Goal: Task Accomplishment & Management: Complete application form

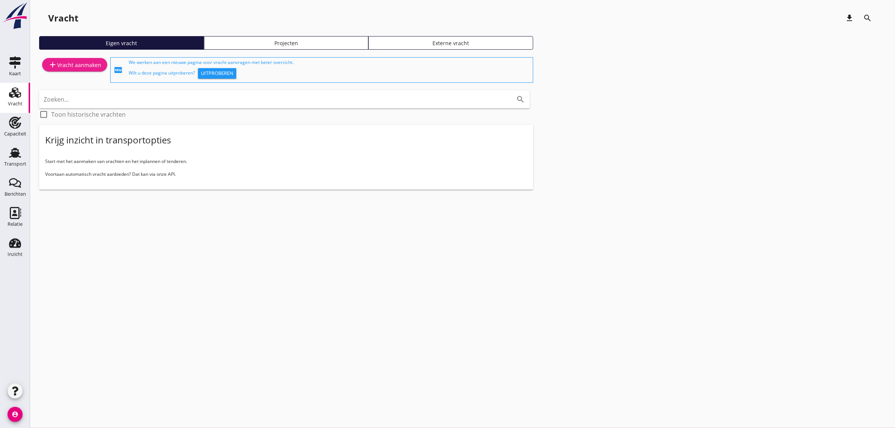
click at [85, 64] on div "add Vracht aanmaken" at bounding box center [74, 64] width 53 height 9
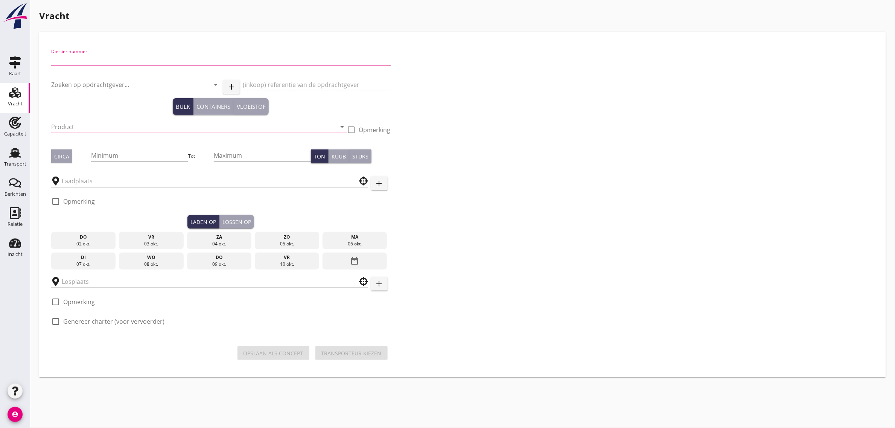
click at [102, 58] on input "Dossier nummer" at bounding box center [220, 59] width 339 height 12
type input "20250699"
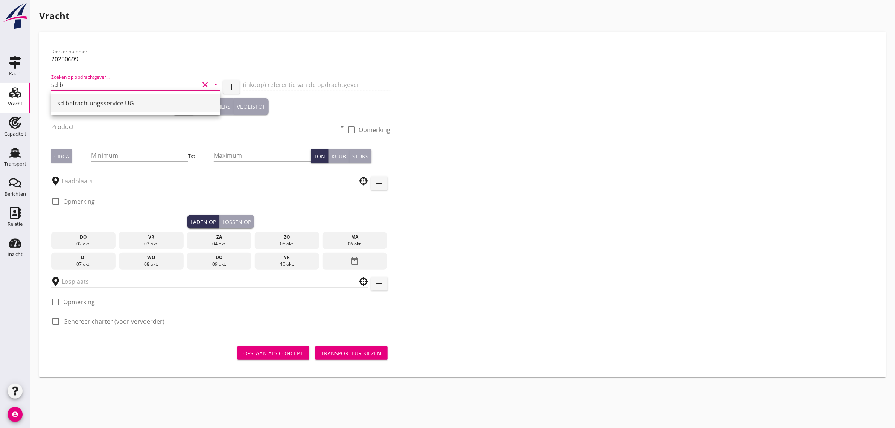
click at [94, 97] on div "sd befrachtungsservice UG" at bounding box center [135, 103] width 157 height 18
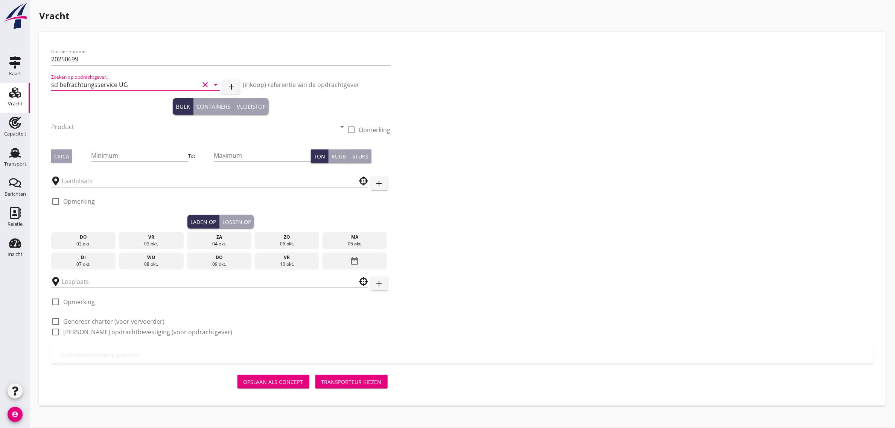
type input "sd befrachtungsservice UG"
click at [84, 125] on input "Product" at bounding box center [193, 127] width 285 height 12
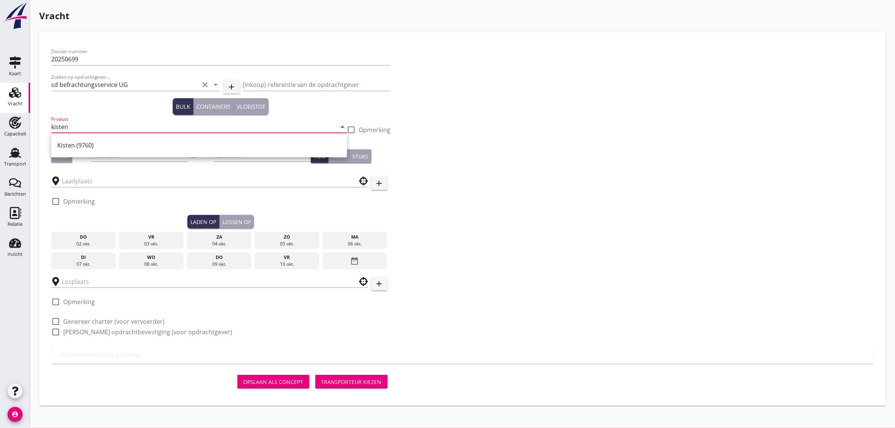
drag, startPoint x: 79, startPoint y: 138, endPoint x: 68, endPoint y: 149, distance: 15.7
click at [79, 138] on div "Kisten (9760)" at bounding box center [199, 145] width 284 height 18
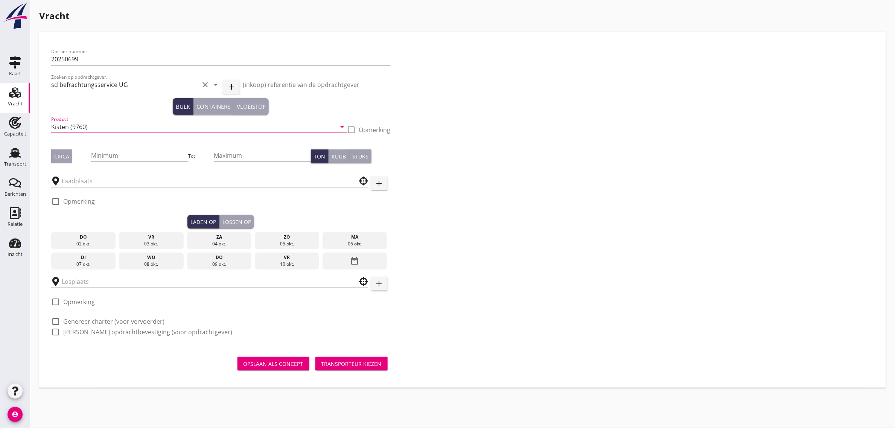
type input "Kisten (9760)"
click at [62, 155] on div "Circa" at bounding box center [61, 156] width 15 height 8
click at [108, 160] on input "Minimum" at bounding box center [139, 155] width 97 height 12
type input "150"
type button "per_ton"
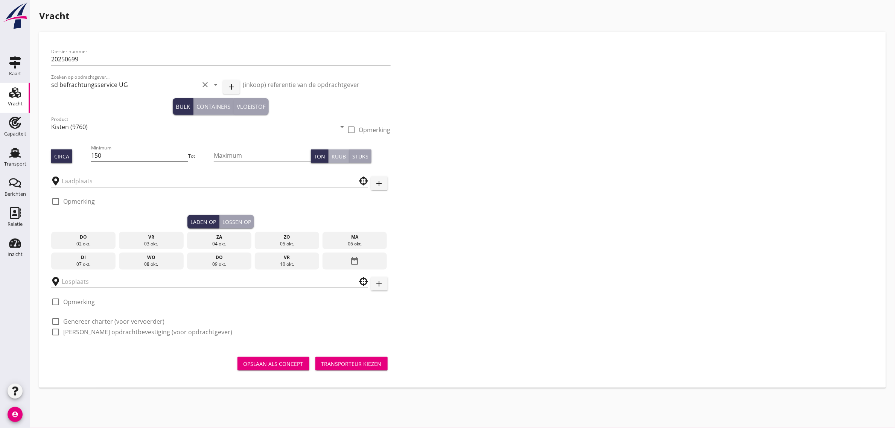
type button "per_cubic_meter"
type button "per_piece"
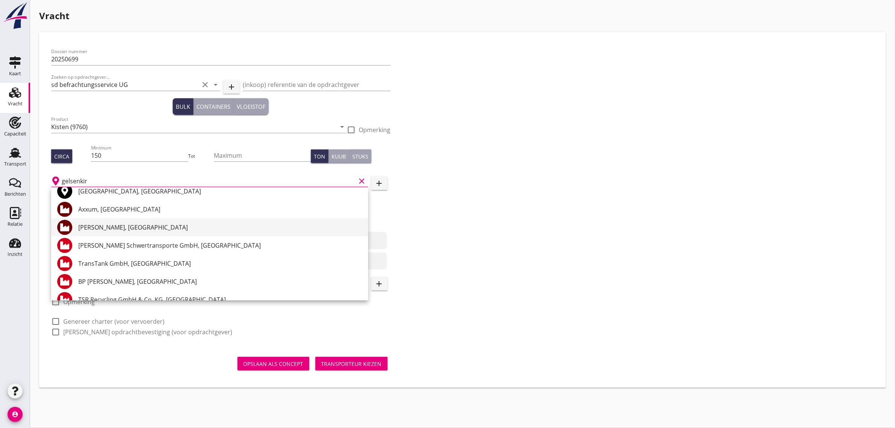
scroll to position [47, 0]
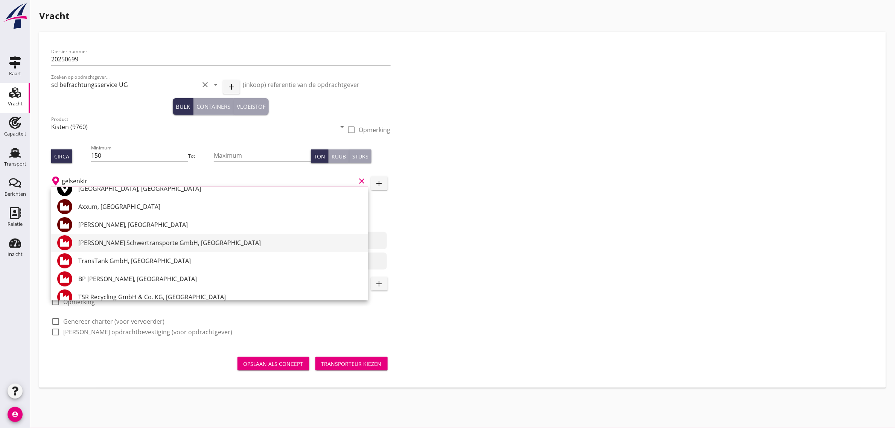
click at [166, 245] on div "[PERSON_NAME] Schwertransporte GmbH, [GEOGRAPHIC_DATA]" at bounding box center [220, 242] width 284 height 9
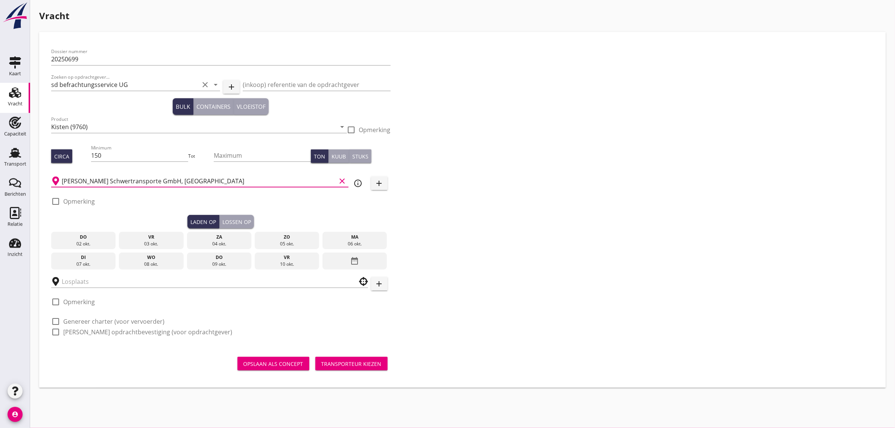
type input "[PERSON_NAME] Schwertransporte GmbH, [GEOGRAPHIC_DATA]"
click at [211, 261] on div "09 okt." at bounding box center [219, 264] width 61 height 7
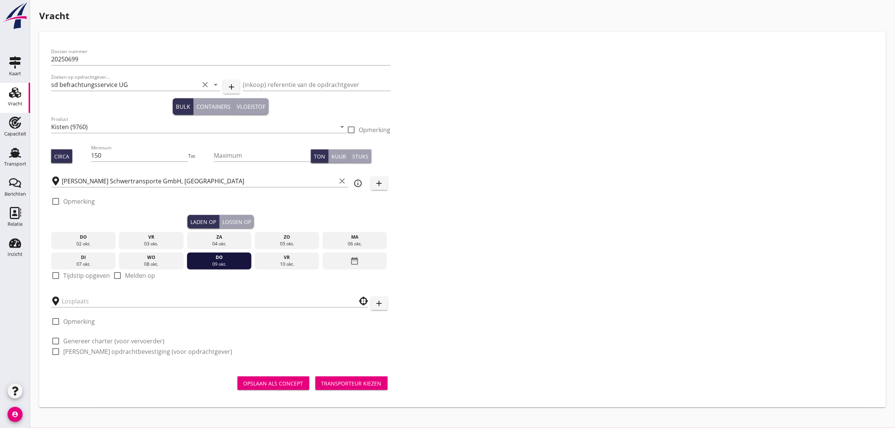
click at [95, 277] on label "Tijdstip opgeven" at bounding box center [86, 276] width 47 height 8
checkbox input "true"
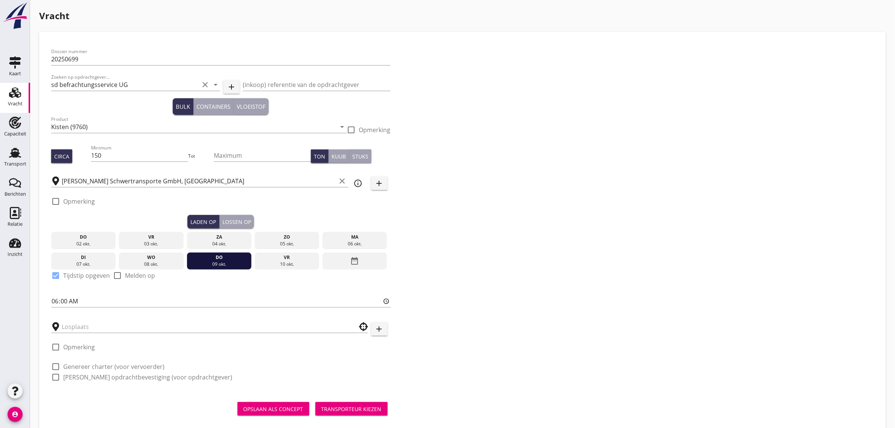
click at [245, 226] on button "Lossen op" at bounding box center [236, 222] width 35 height 14
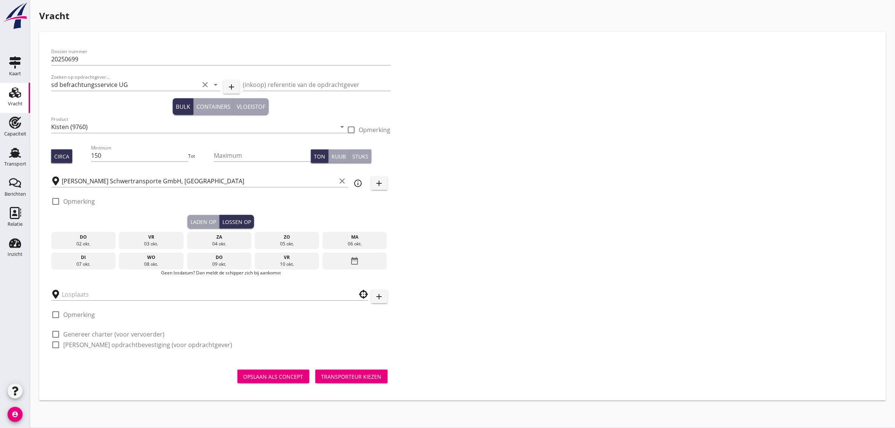
click at [349, 262] on div "date_range" at bounding box center [355, 261] width 64 height 17
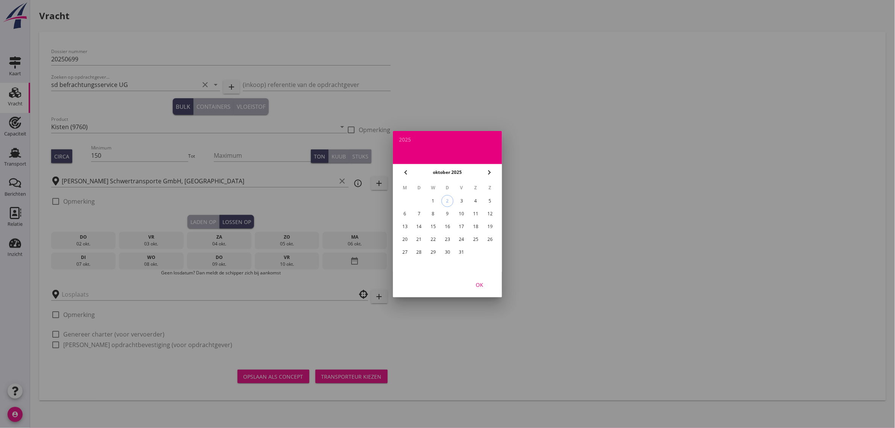
click at [405, 225] on div "13" at bounding box center [405, 227] width 12 height 12
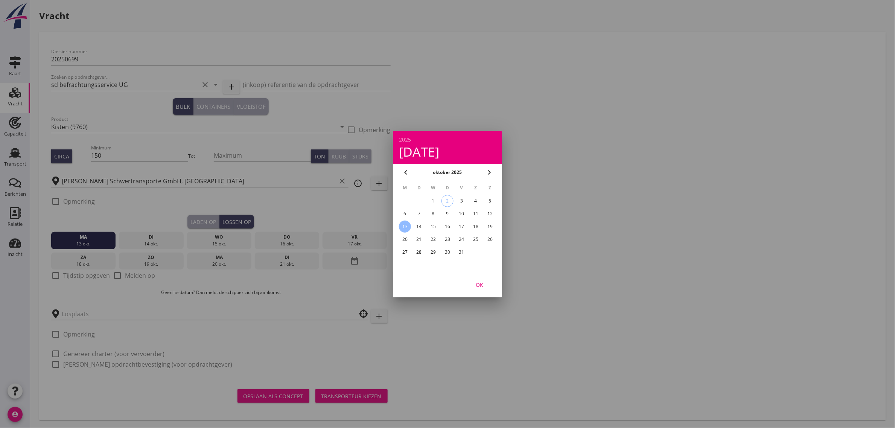
click at [480, 282] on div "OK" at bounding box center [479, 284] width 21 height 8
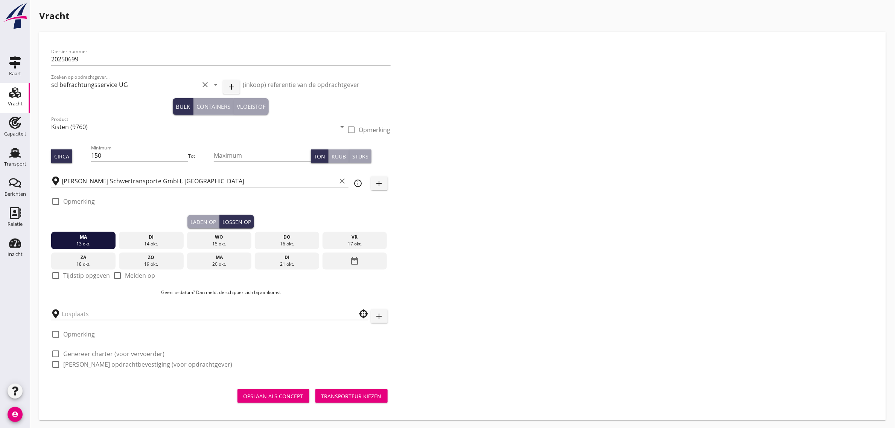
click at [95, 277] on label "Tijdstip opgeven" at bounding box center [86, 276] width 47 height 8
checkbox input "true"
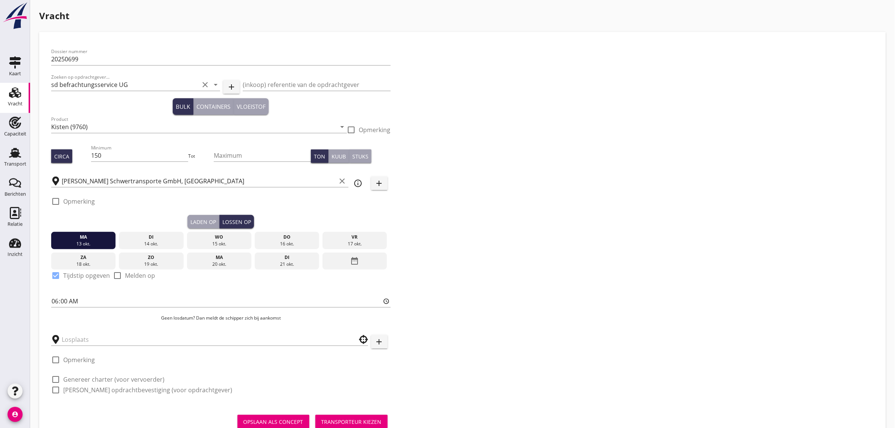
click at [92, 332] on div at bounding box center [209, 337] width 317 height 17
click at [94, 338] on input "text" at bounding box center [204, 339] width 285 height 12
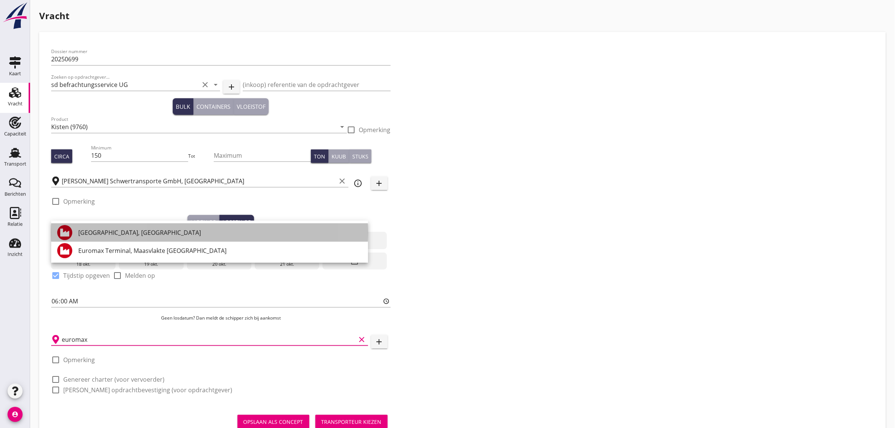
click at [134, 234] on div "[GEOGRAPHIC_DATA], [GEOGRAPHIC_DATA]" at bounding box center [220, 232] width 284 height 9
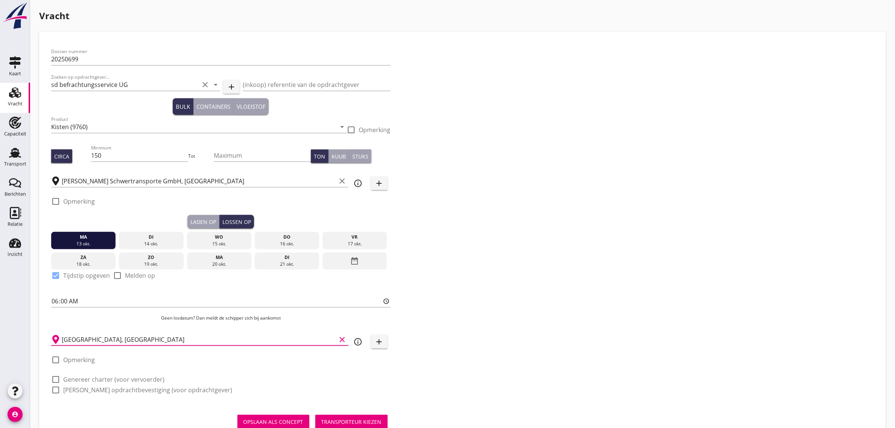
type input "[GEOGRAPHIC_DATA], [GEOGRAPHIC_DATA]"
drag, startPoint x: 106, startPoint y: 378, endPoint x: 102, endPoint y: 395, distance: 17.3
click at [106, 379] on label "Genereer charter (voor vervoerder)" at bounding box center [113, 380] width 101 height 8
checkbox input "true"
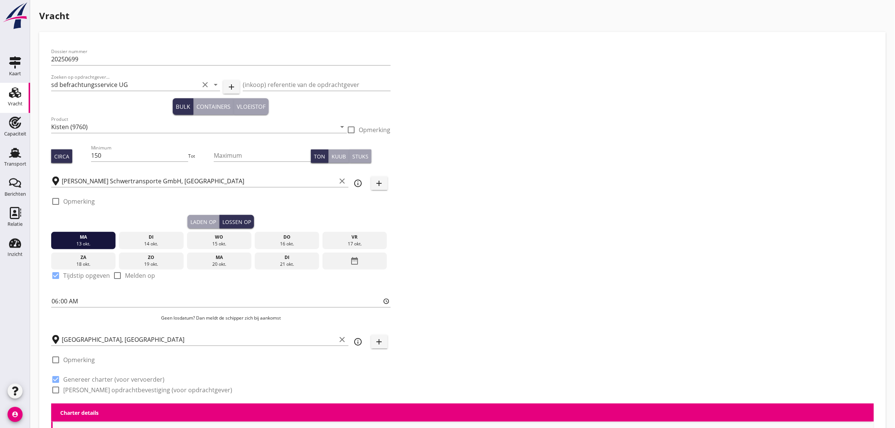
click at [102, 395] on div "Dossier nummer 20250699 Zoeken op opdrachtgever... sd befrachtungsservice UG cl…" at bounding box center [221, 223] width 346 height 359
click at [109, 388] on label "[PERSON_NAME] opdrachtbevestiging (voor opdrachtgever)" at bounding box center [147, 390] width 169 height 8
checkbox input "true"
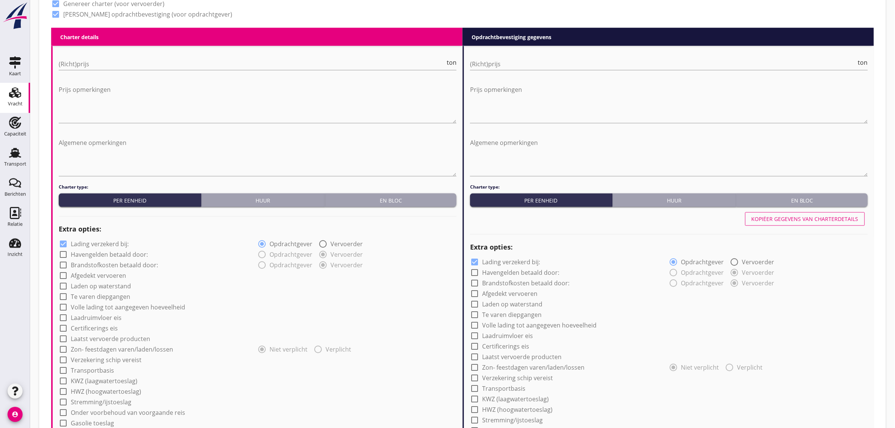
scroll to position [376, 0]
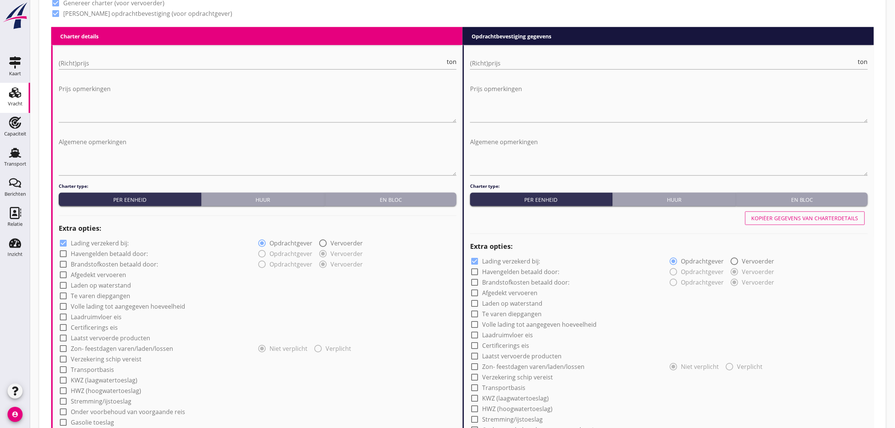
click at [377, 202] on div "En bloc" at bounding box center [390, 200] width 125 height 8
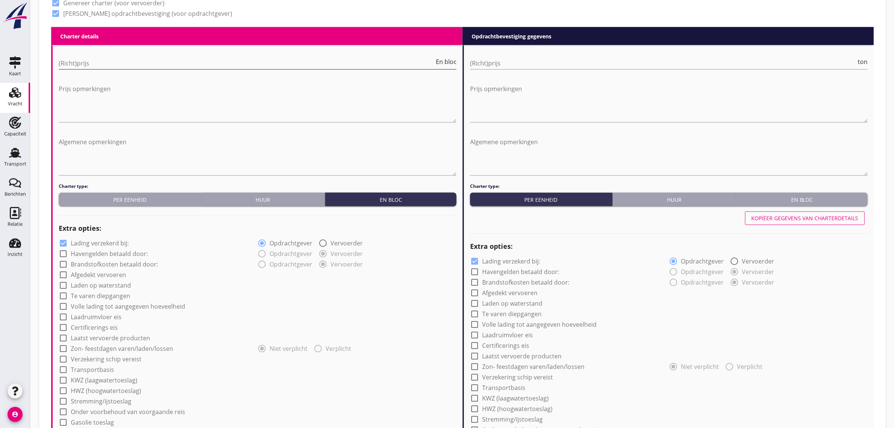
click at [75, 64] on input "(Richt)prijs" at bounding box center [247, 63] width 376 height 12
type input "12500"
click at [388, 242] on div "radio_button_checked Opdrachtgever radio_button_unchecked Vervoerder" at bounding box center [357, 242] width 199 height 11
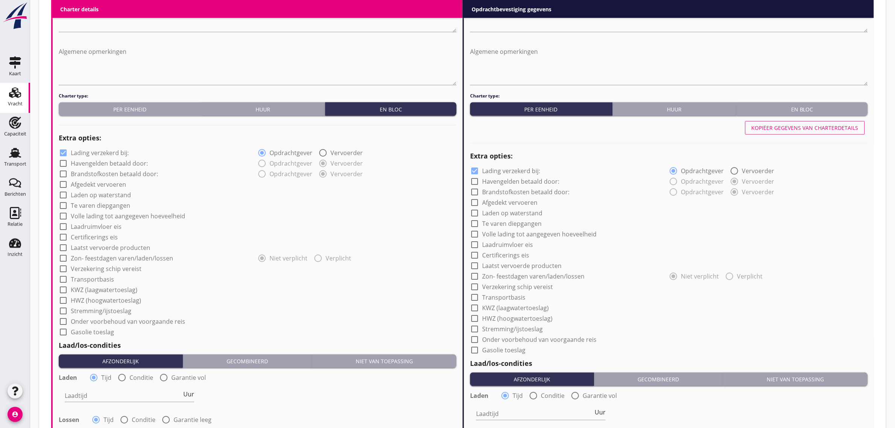
scroll to position [470, 0]
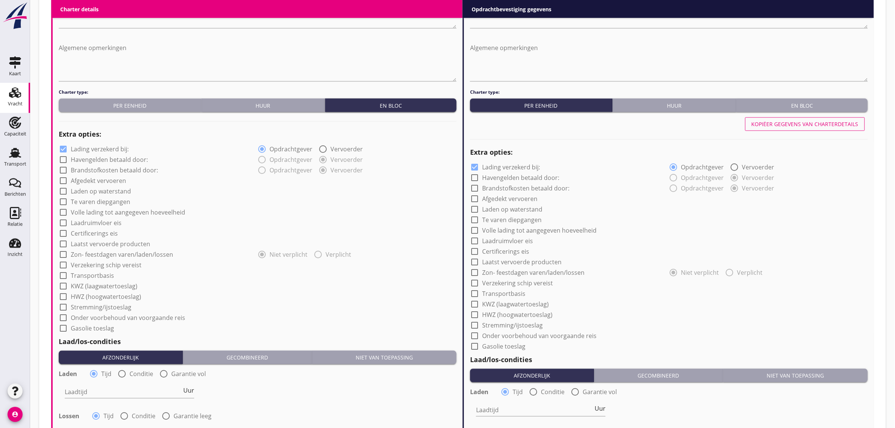
click at [106, 224] on label "Laadruimvloer eis" at bounding box center [96, 223] width 51 height 8
checkbox input "true"
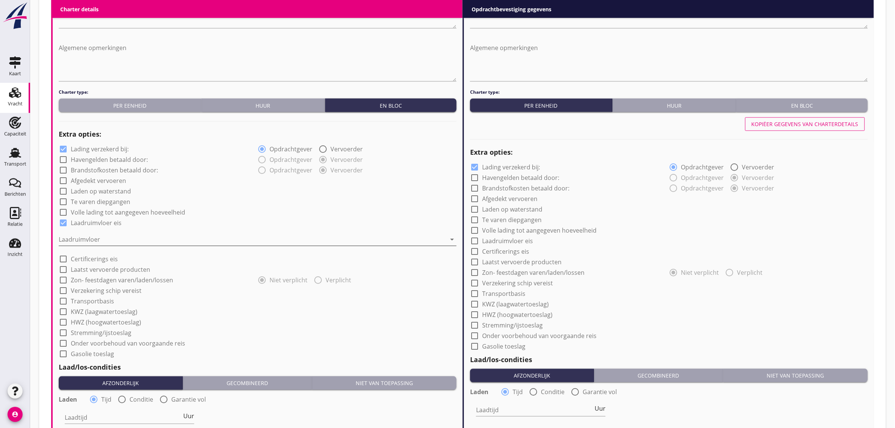
click at [98, 238] on div at bounding box center [252, 240] width 387 height 12
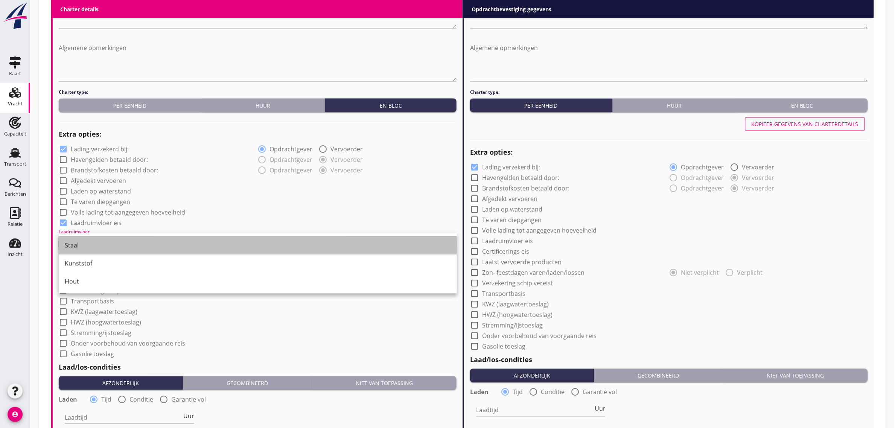
click at [96, 244] on div "Staal" at bounding box center [258, 245] width 386 height 9
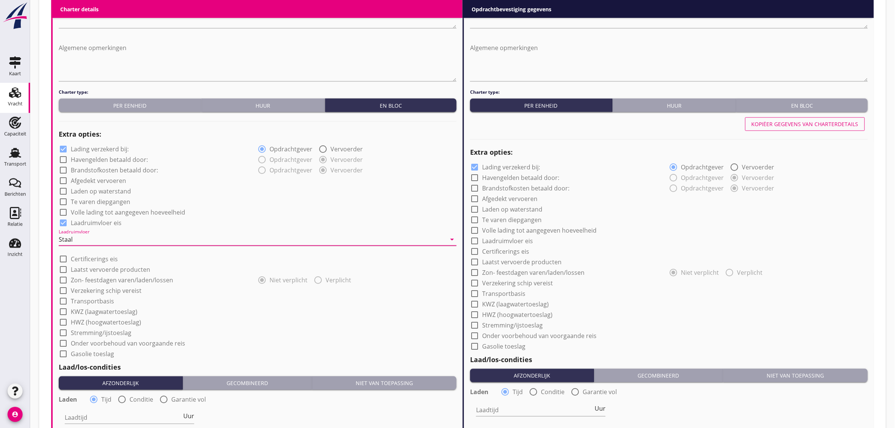
click at [96, 303] on label "Transportbasis" at bounding box center [92, 302] width 43 height 8
checkbox input "true"
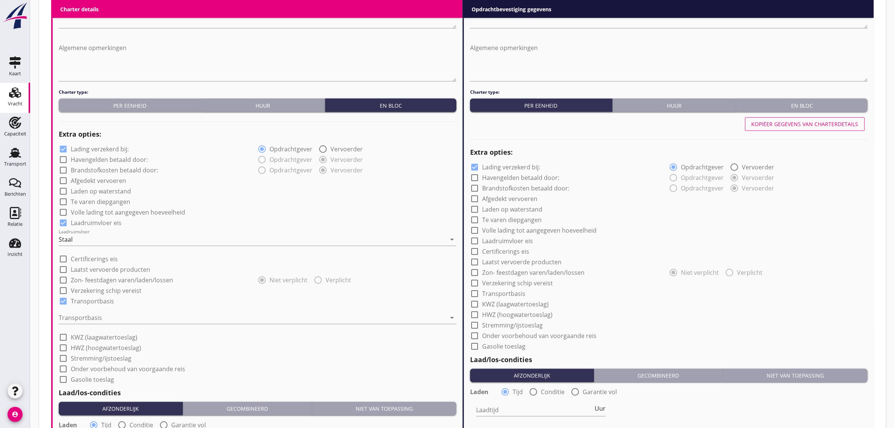
click at [96, 326] on div "Transportbasis arrow_drop_down" at bounding box center [258, 322] width 398 height 20
click at [95, 314] on div at bounding box center [252, 318] width 387 height 12
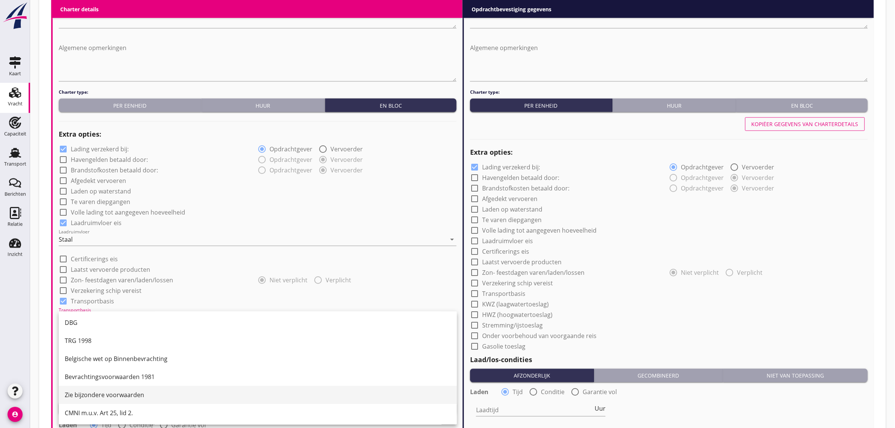
scroll to position [20, 0]
click at [105, 416] on div "CMNI m.u.v. Art 25, lid 2." at bounding box center [258, 412] width 386 height 9
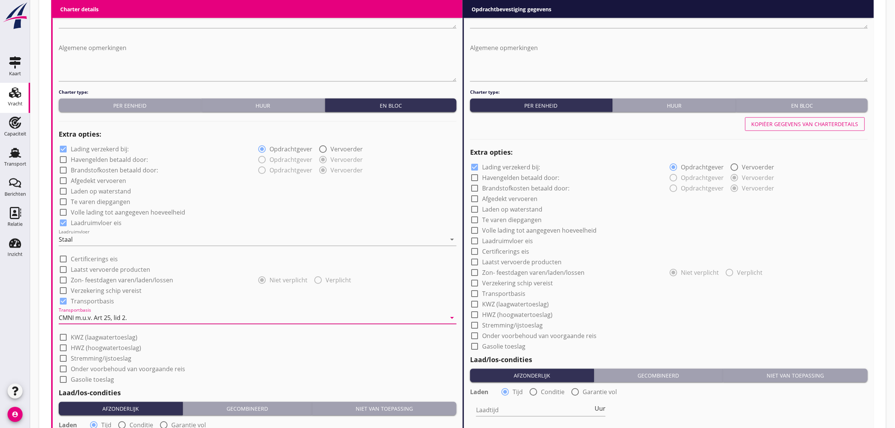
click at [270, 358] on div "check_box_outline_blank Stremming/ijstoeslag" at bounding box center [258, 358] width 398 height 11
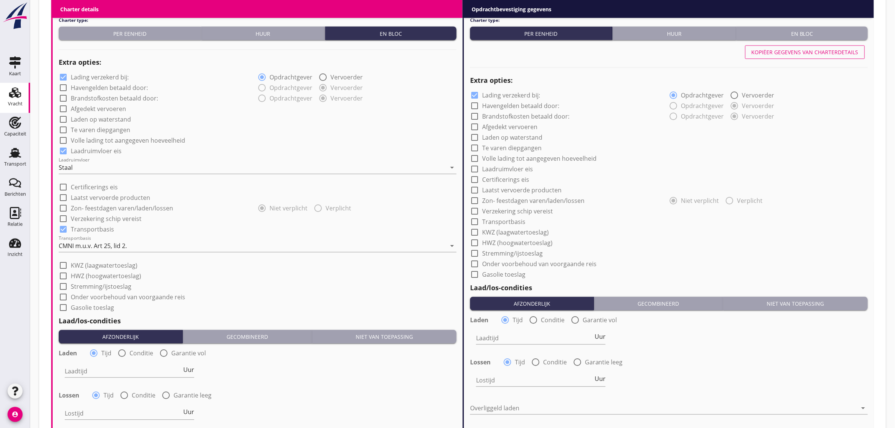
scroll to position [750, 0]
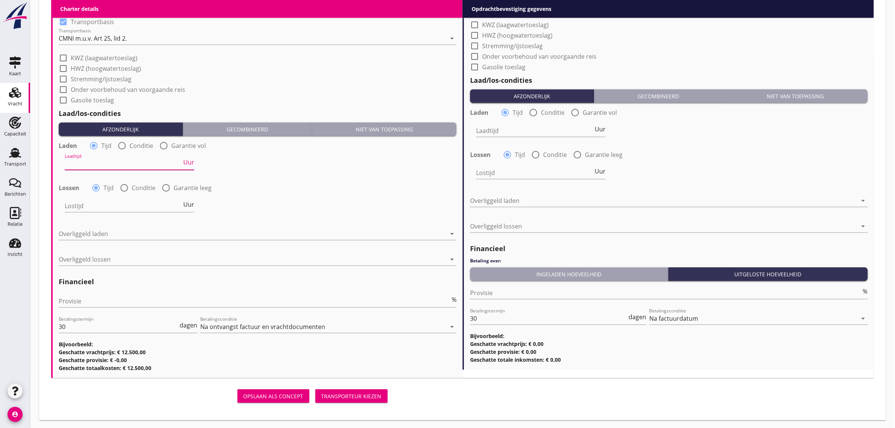
click at [102, 167] on input "Laadtijd" at bounding box center [123, 164] width 117 height 12
type input "24"
click at [174, 187] on label "Garantie leeg" at bounding box center [193, 188] width 38 height 8
radio input "false"
radio input "true"
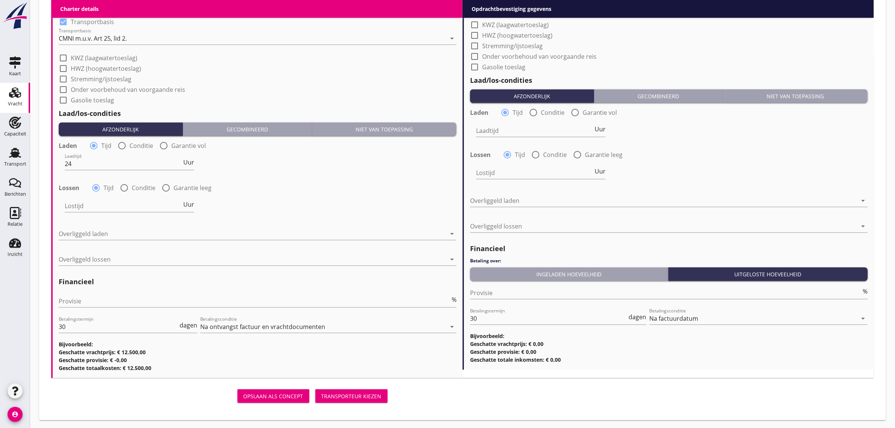
scroll to position [750, 0]
click at [422, 190] on div "Lossen radio_button_unchecked Tijd radio_button_unchecked Conditie radio_button…" at bounding box center [258, 187] width 398 height 11
click at [428, 196] on div "date_range" at bounding box center [428, 206] width 58 height 24
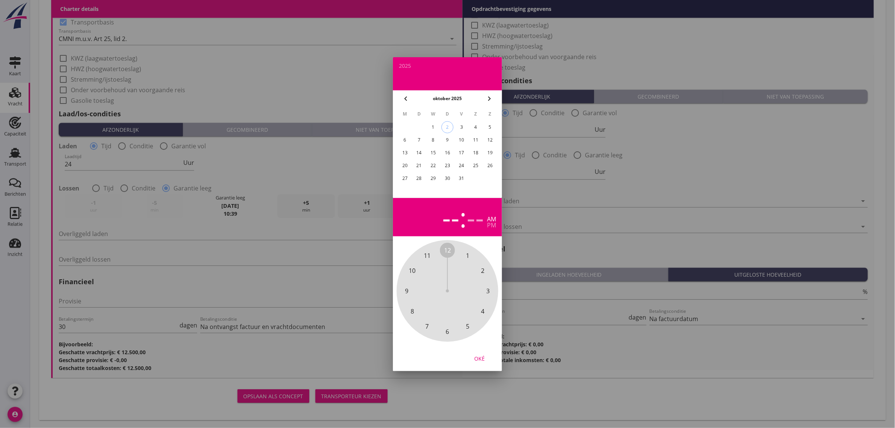
click at [402, 153] on div "13" at bounding box center [405, 153] width 12 height 12
click at [487, 226] on div "pm" at bounding box center [491, 225] width 9 height 6
click at [431, 254] on span "11" at bounding box center [427, 255] width 7 height 9
click at [444, 253] on div "00 05 10 15 20 25 30 35 40 45 50 55" at bounding box center [447, 290] width 81 height 81
click at [479, 362] on div "Oké" at bounding box center [479, 358] width 21 height 8
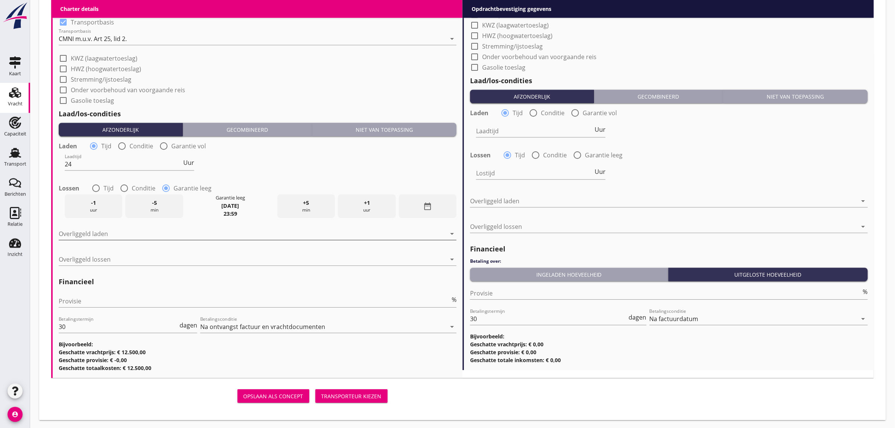
click at [79, 233] on div at bounding box center [252, 234] width 387 height 12
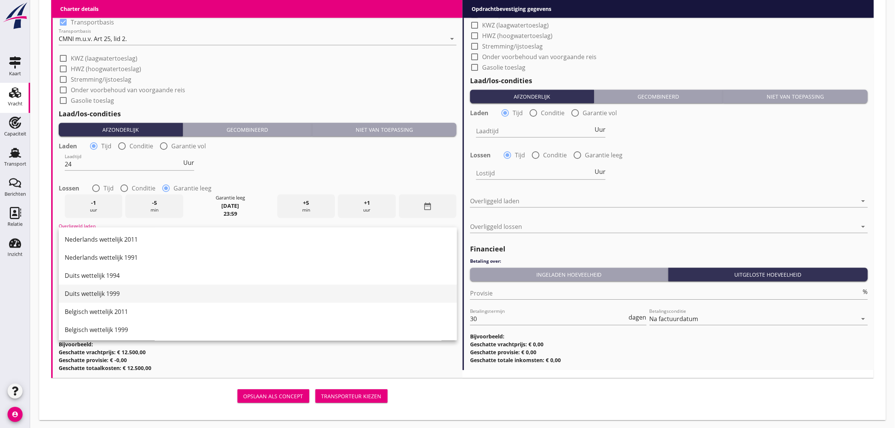
click at [105, 293] on div "Duits wettelijk 1999" at bounding box center [258, 293] width 386 height 9
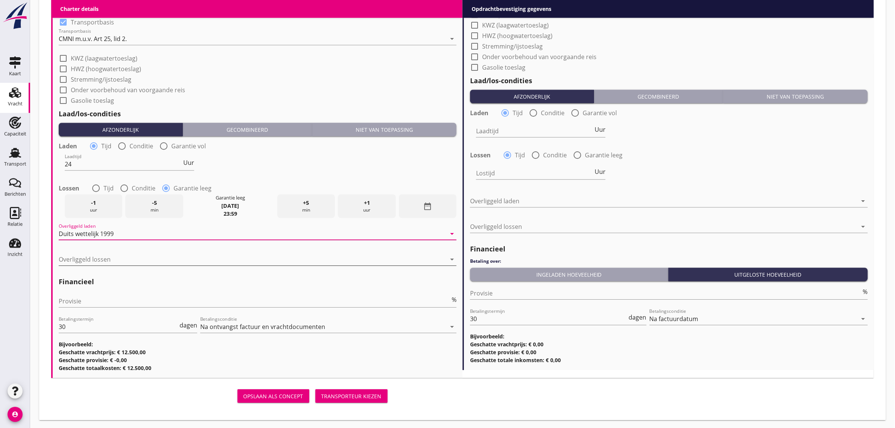
click at [100, 254] on div at bounding box center [252, 259] width 387 height 12
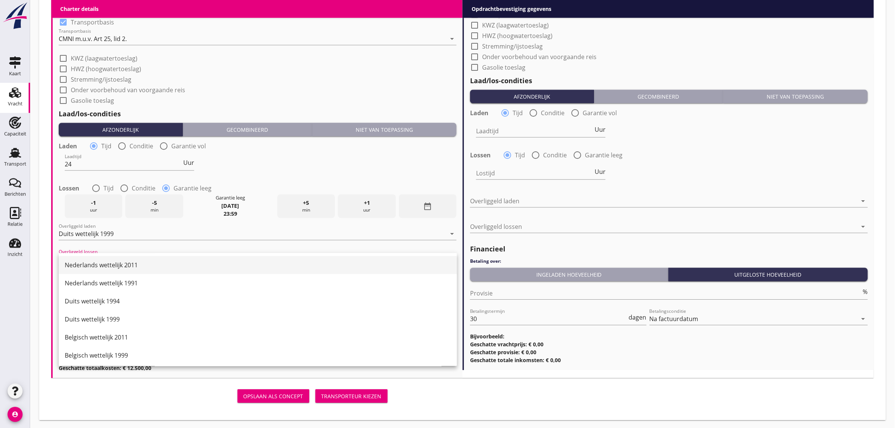
click at [109, 261] on div "Nederlands wettelijk 2011" at bounding box center [258, 264] width 386 height 9
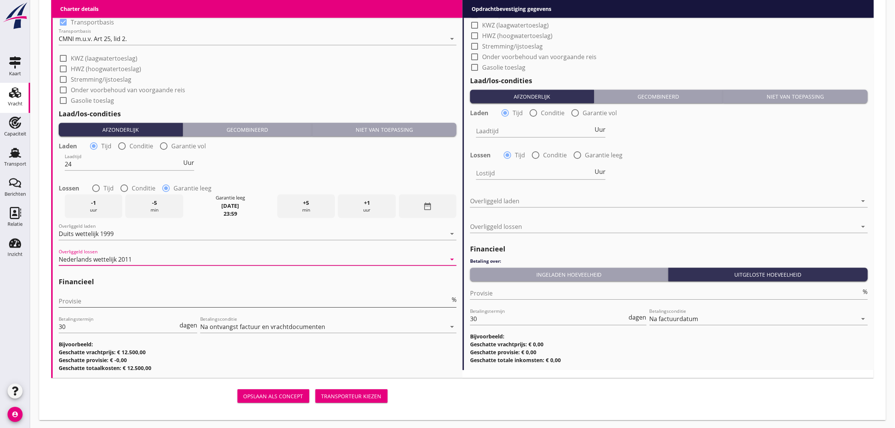
click at [93, 302] on input "Provisie" at bounding box center [254, 301] width 391 height 12
type input "5"
click at [302, 95] on div "check_box_outline_blank Gasolie toeslag" at bounding box center [258, 99] width 398 height 11
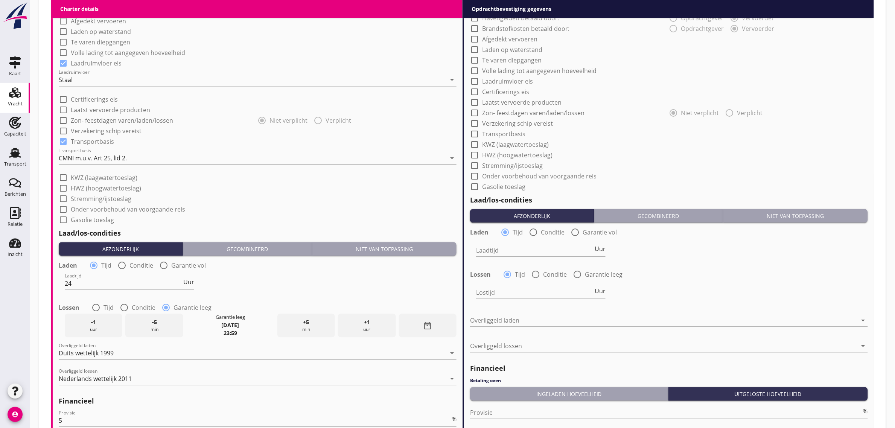
scroll to position [420, 0]
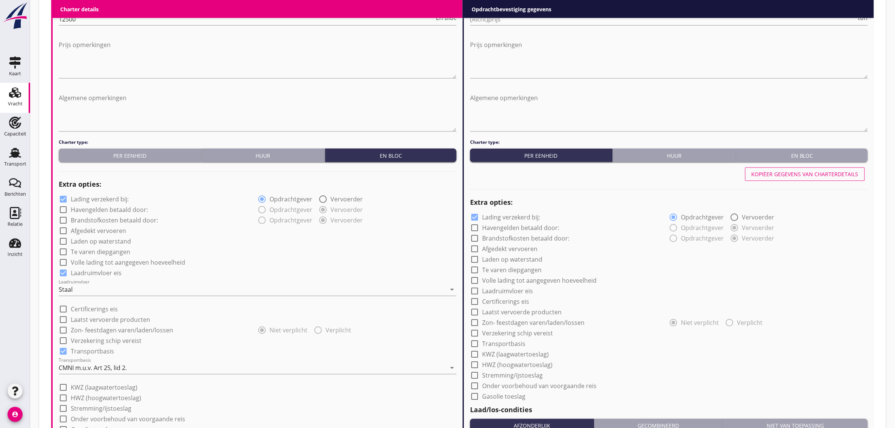
click at [805, 171] on div "Kopiëer gegevens van charterdetails" at bounding box center [805, 174] width 107 height 8
checkbox input "true"
type input "24"
radio input "false"
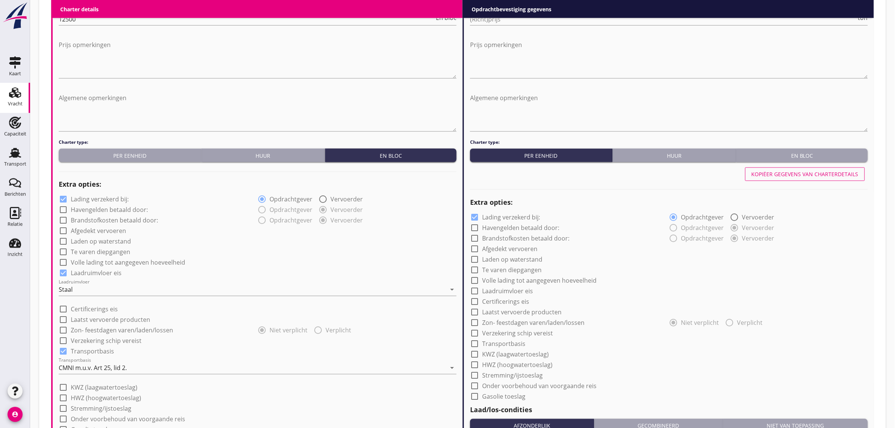
radio input "true"
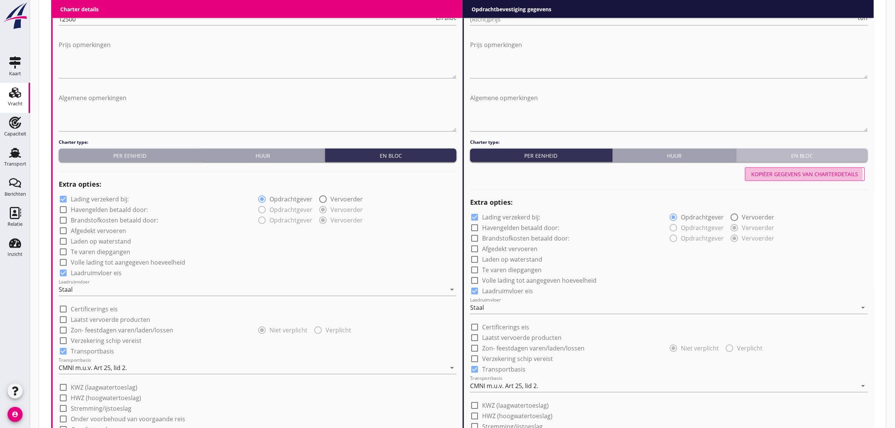
click at [801, 153] on div "En bloc" at bounding box center [802, 156] width 125 height 8
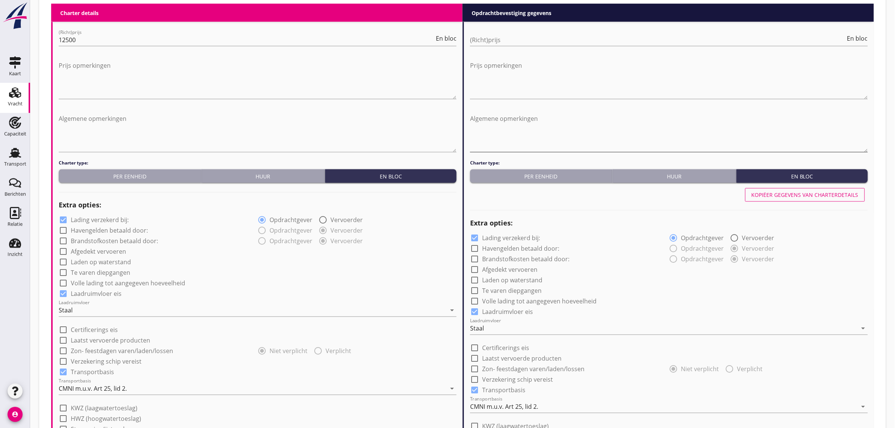
scroll to position [373, 0]
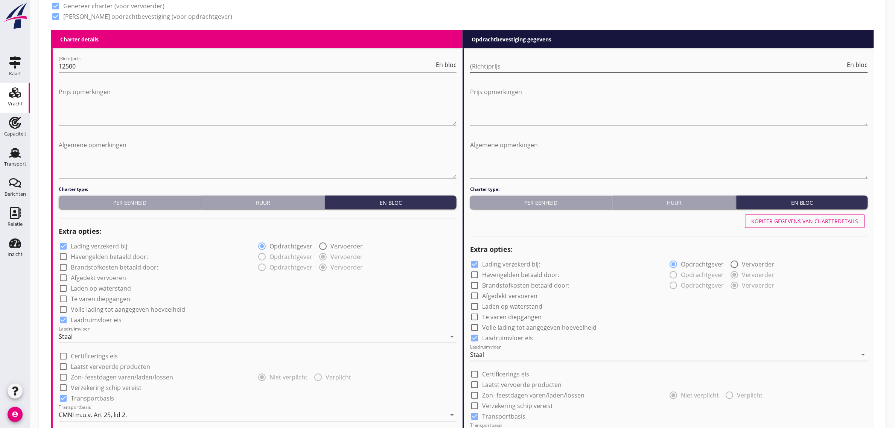
click at [489, 65] on input "(Richt)prijs" at bounding box center [658, 66] width 376 height 12
type input "12500"
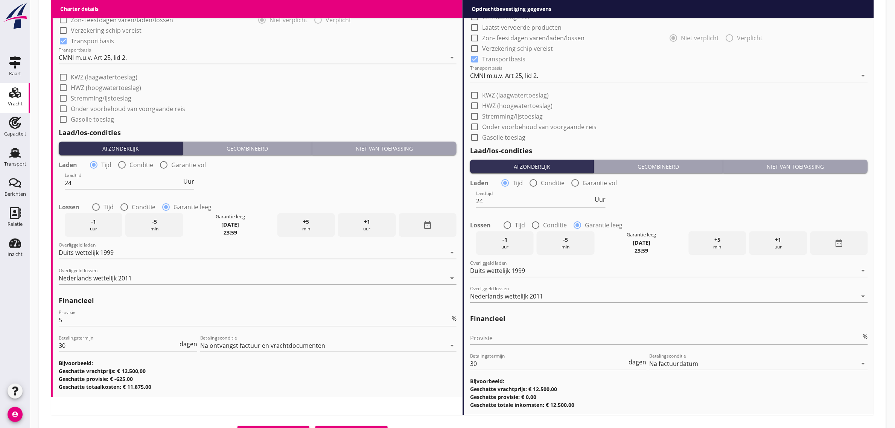
scroll to position [768, 0]
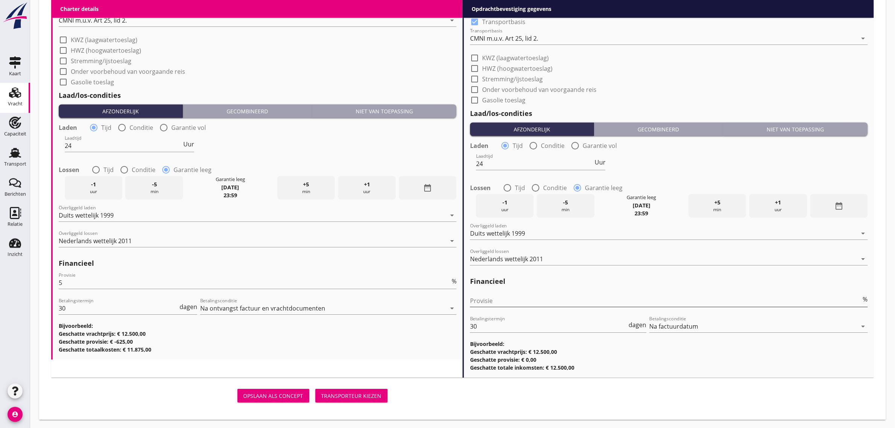
click at [509, 301] on input "Provisie" at bounding box center [665, 301] width 391 height 12
type input "0"
drag, startPoint x: 412, startPoint y: 341, endPoint x: 391, endPoint y: 356, distance: 25.9
click at [411, 342] on h3 "Geschatte provisie: € -625,00" at bounding box center [258, 342] width 398 height 8
click at [358, 392] on div "Transporteur kiezen" at bounding box center [351, 396] width 60 height 8
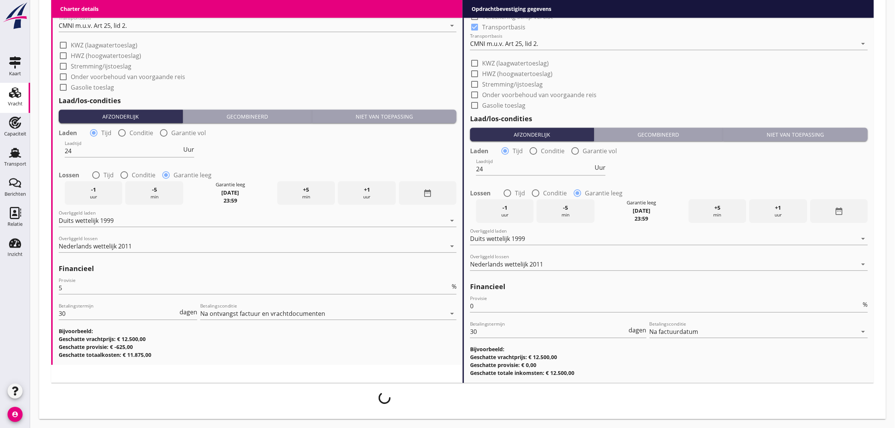
scroll to position [762, 0]
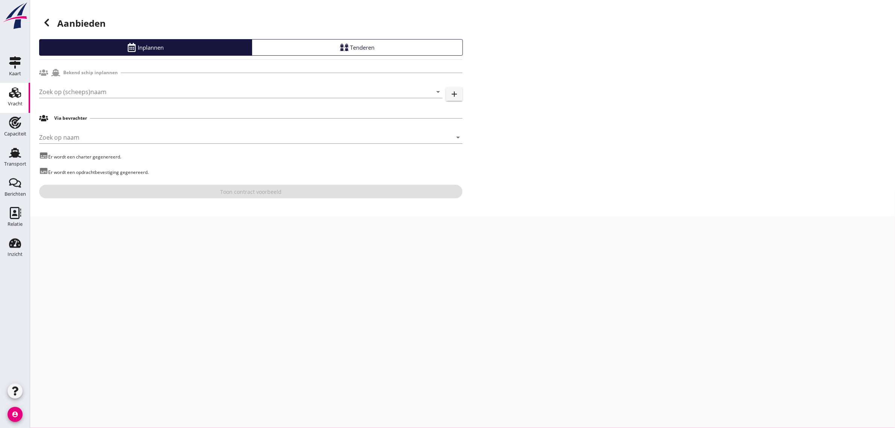
click at [75, 85] on div "Zoek op (scheeps)naam arrow_drop_down add" at bounding box center [250, 93] width 423 height 24
click at [76, 86] on input "Zoek op (scheeps)naam" at bounding box center [230, 92] width 382 height 12
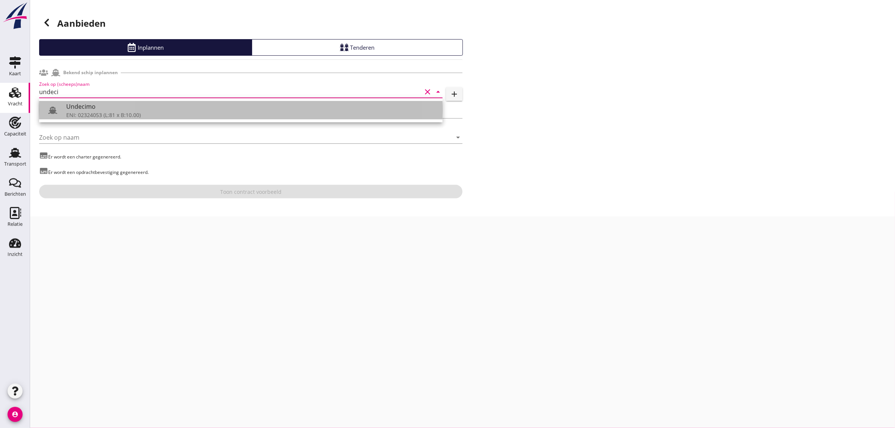
click at [76, 108] on div "Undecimo" at bounding box center [251, 106] width 370 height 9
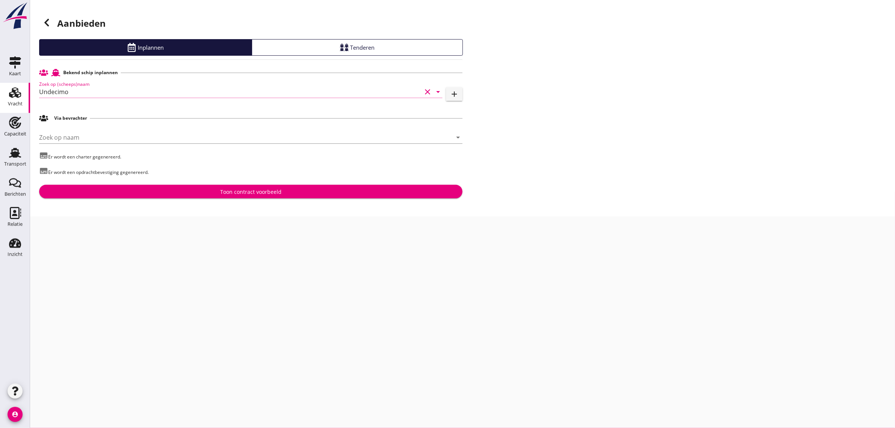
type input "Undecimo"
click at [166, 196] on button "Toon contract voorbeeld" at bounding box center [250, 192] width 423 height 14
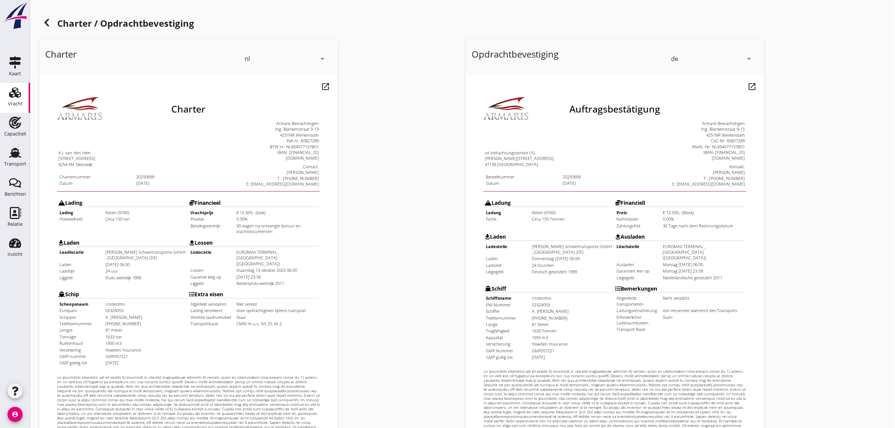
click at [693, 58] on div "de" at bounding box center [707, 59] width 72 height 12
click at [688, 59] on div "nl" at bounding box center [712, 57] width 79 height 9
click at [14, 162] on div "Transport" at bounding box center [15, 163] width 22 height 5
